Goal: Information Seeking & Learning: Learn about a topic

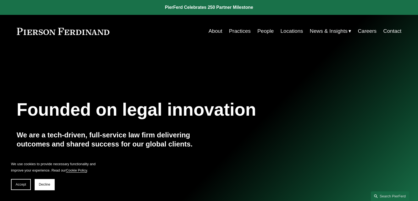
click at [369, 29] on link "Careers" at bounding box center [367, 31] width 19 height 10
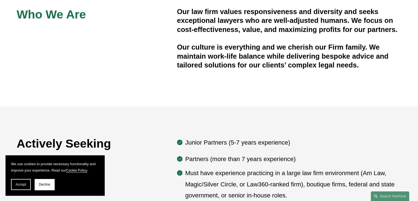
scroll to position [275, 0]
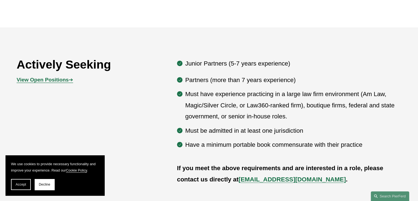
click at [55, 77] on strong "View Open Positions" at bounding box center [43, 80] width 52 height 6
click at [55, 75] on p "View Open Positions ➔" at bounding box center [65, 80] width 96 height 10
click at [55, 77] on strong "View Open Positions" at bounding box center [43, 80] width 52 height 6
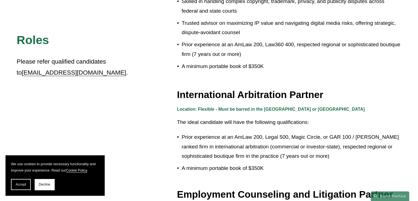
scroll to position [663, 0]
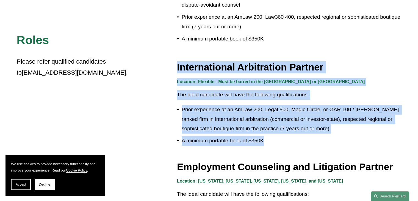
drag, startPoint x: 273, startPoint y: 126, endPoint x: 173, endPoint y: 58, distance: 120.6
copy div "International Arbitration Partner Location: Flexible - Must be barred in the [G…"
